Goal: Check status: Check status

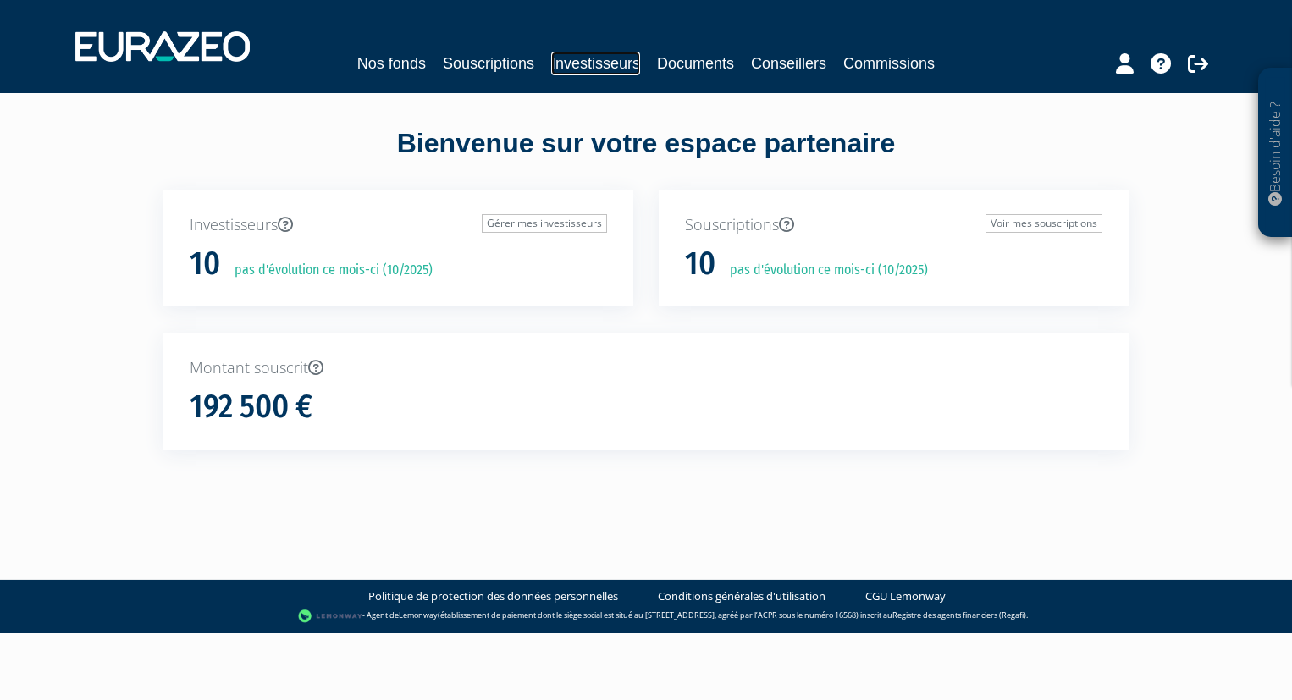
click at [585, 63] on link "Investisseurs" at bounding box center [595, 64] width 89 height 24
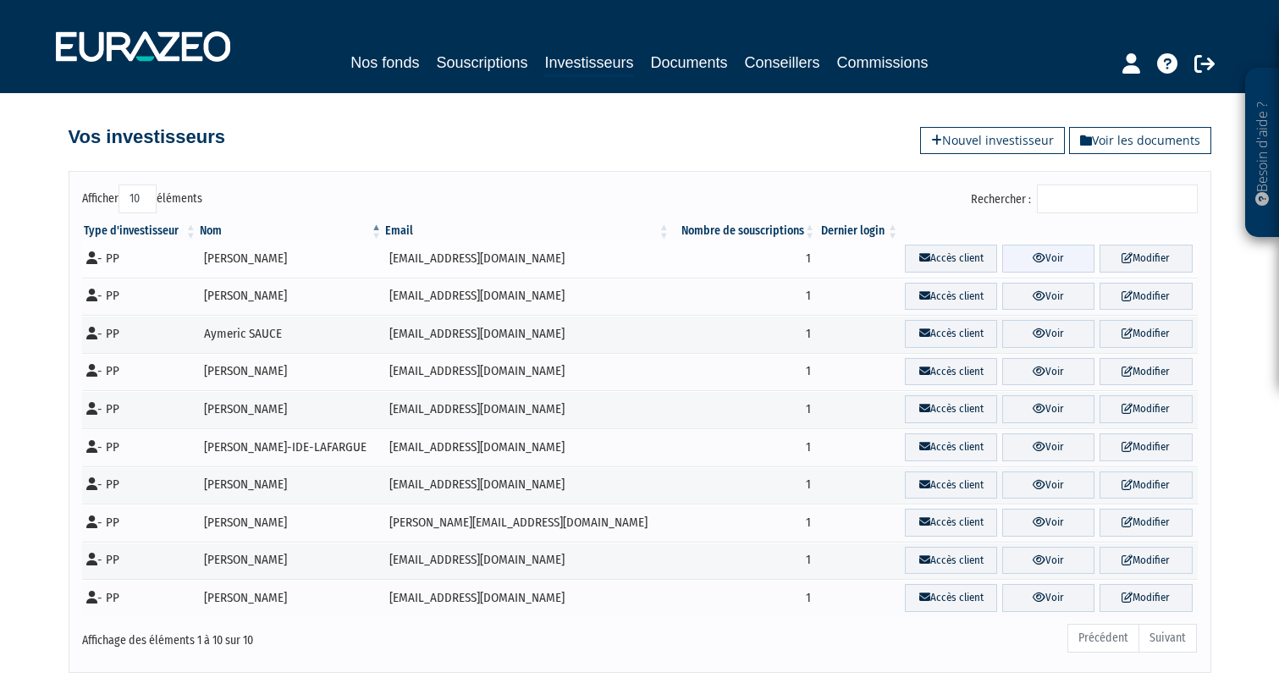
click at [1033, 258] on icon at bounding box center [1039, 257] width 13 height 11
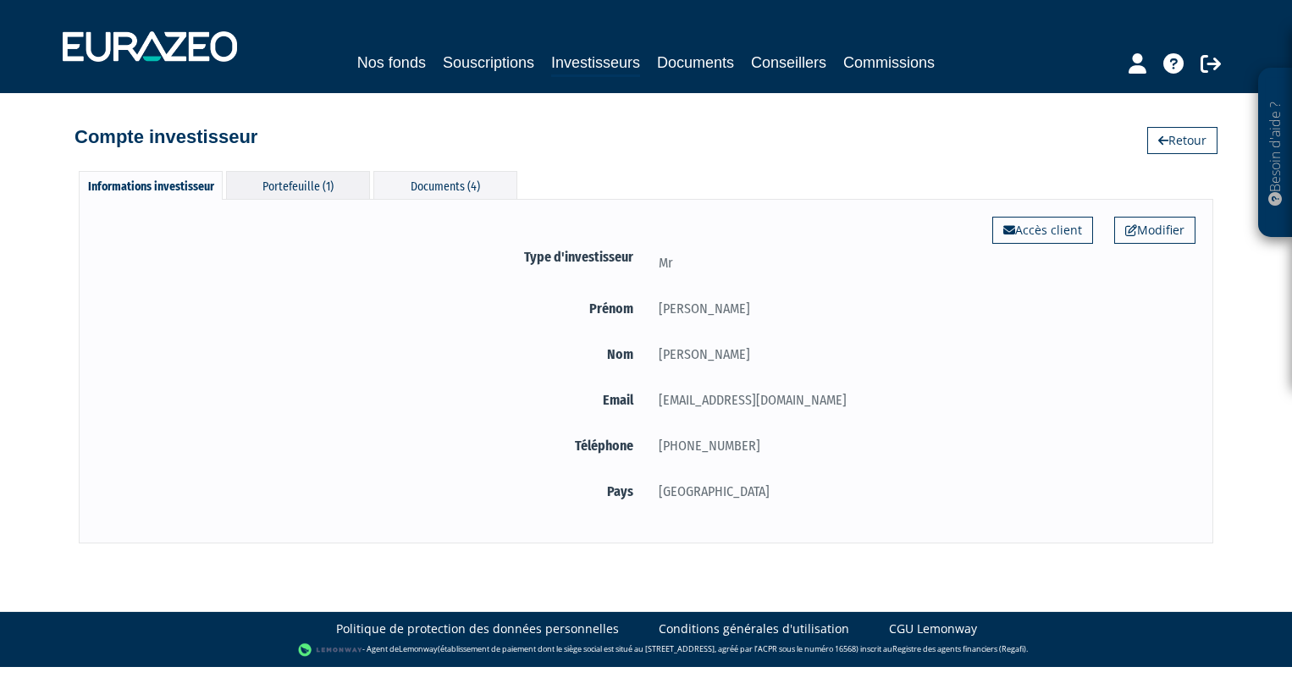
click at [271, 187] on div "Portefeuille (1)" at bounding box center [298, 185] width 144 height 28
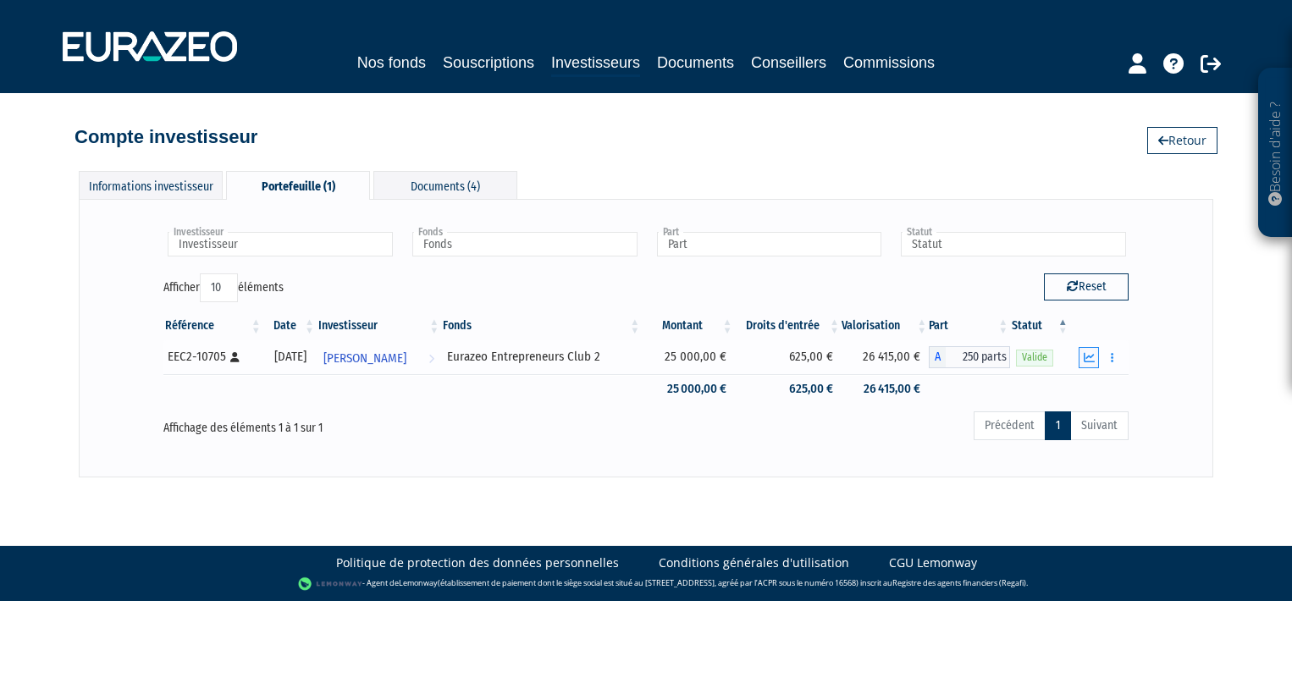
click at [1091, 357] on icon "button" at bounding box center [1089, 357] width 11 height 11
